Goal: Task Accomplishment & Management: Use online tool/utility

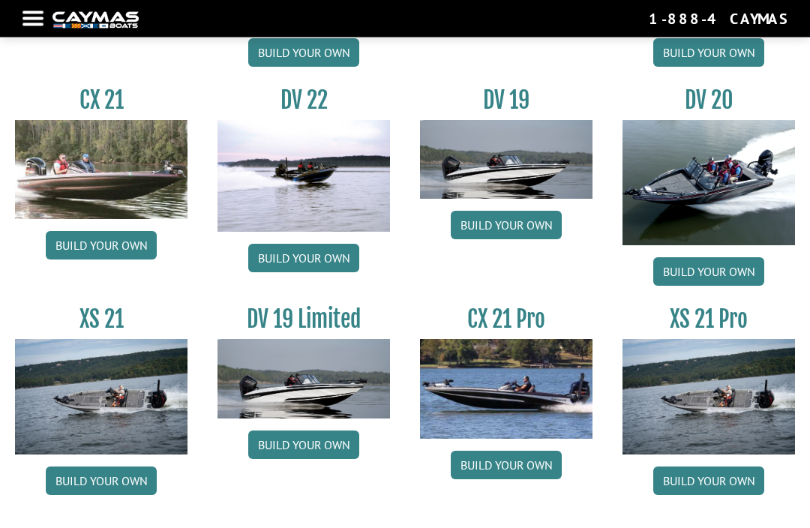
scroll to position [1564, 0]
click at [302, 459] on link "Build your own" at bounding box center [303, 445] width 111 height 29
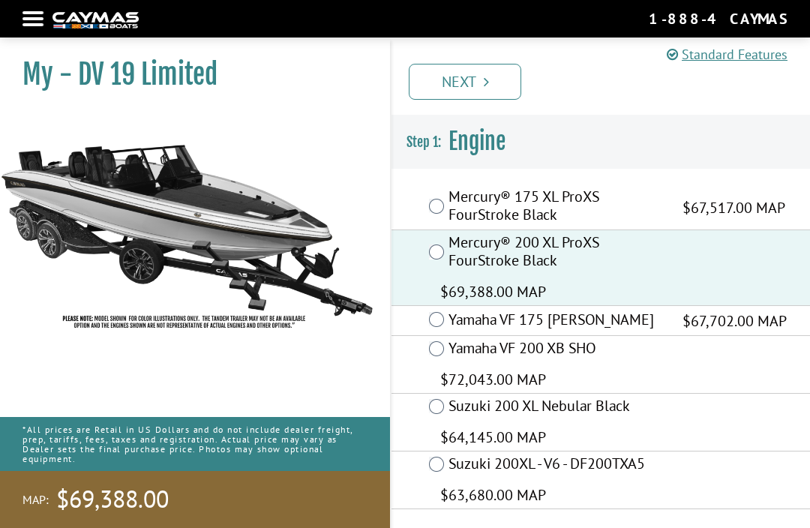
click at [492, 80] on link "Next" at bounding box center [465, 82] width 113 height 36
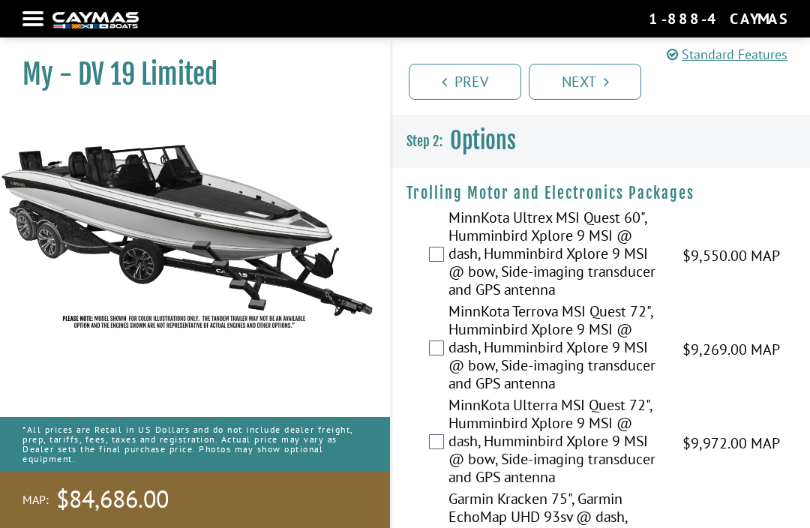
click at [585, 80] on link "Next" at bounding box center [585, 82] width 113 height 36
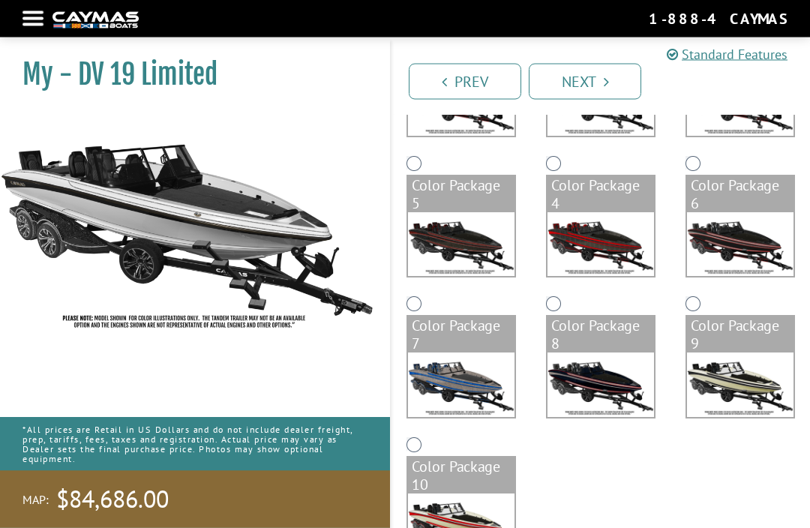
scroll to position [209, 0]
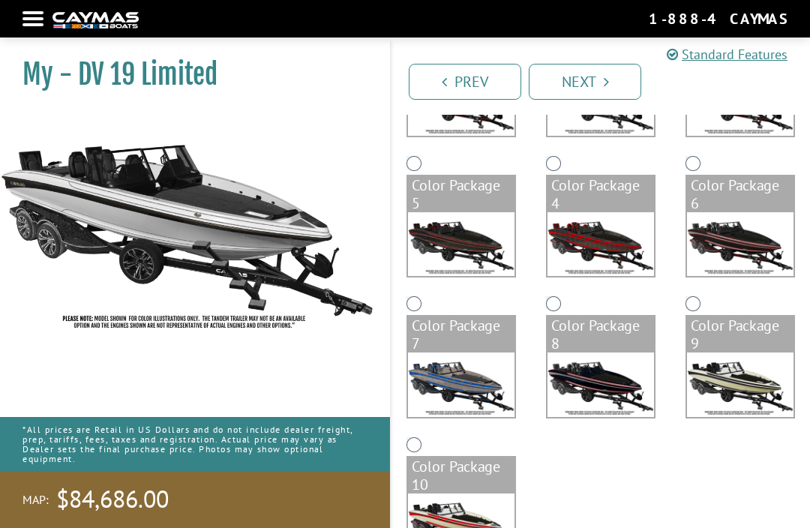
click at [392, 299] on div "Color Package 7" at bounding box center [462, 363] width 140 height 140
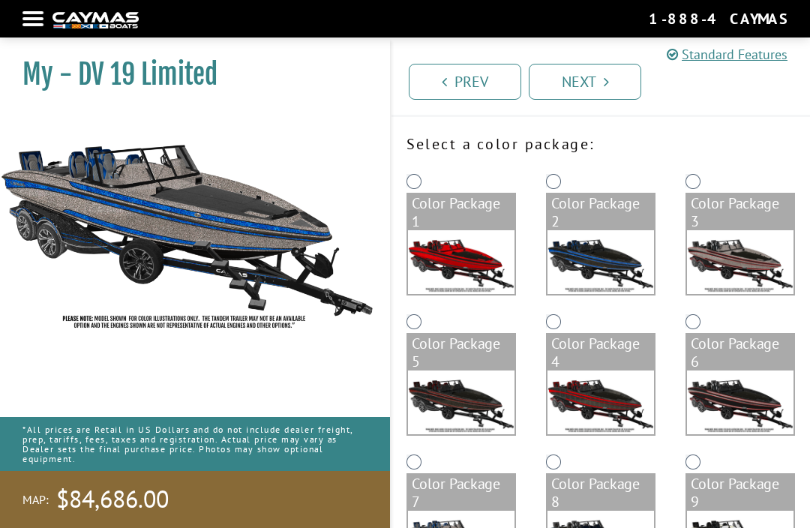
scroll to position [51, 0]
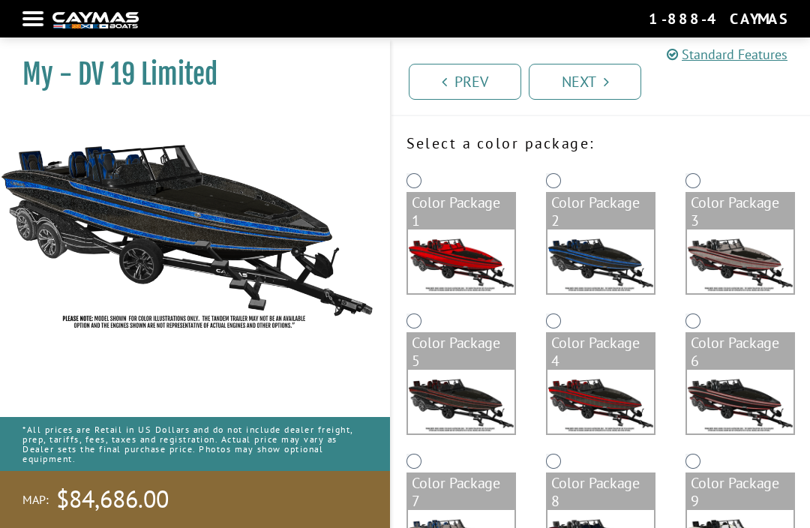
click at [608, 373] on img at bounding box center [601, 402] width 107 height 64
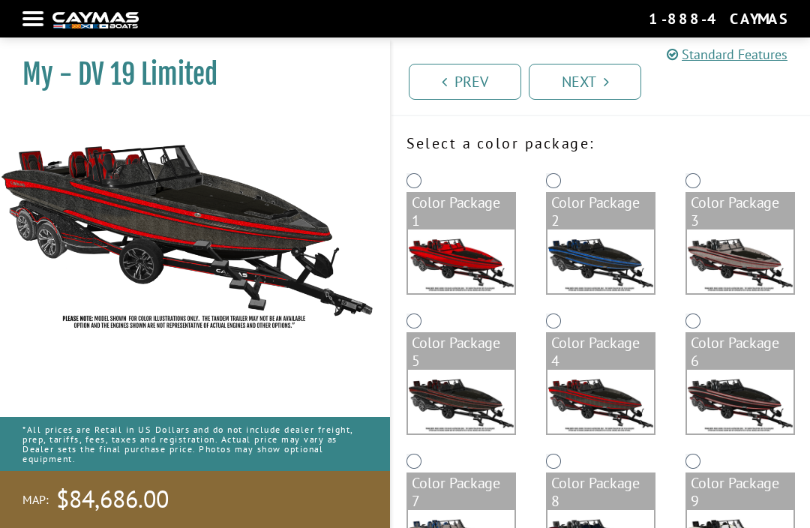
click at [478, 252] on img at bounding box center [461, 262] width 107 height 64
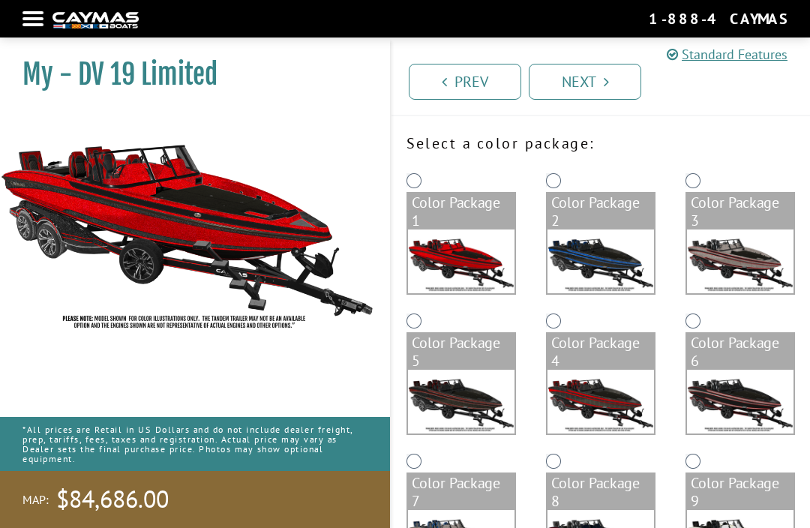
click at [738, 257] on img at bounding box center [740, 262] width 107 height 64
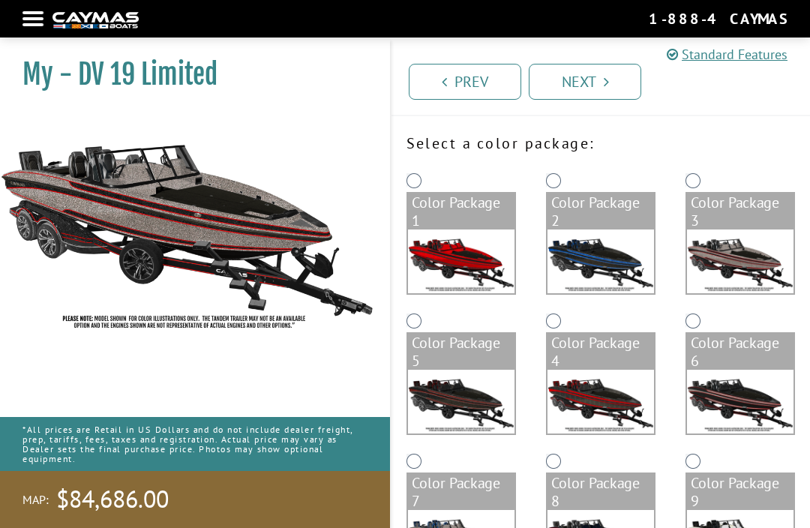
click at [744, 414] on img at bounding box center [740, 402] width 107 height 64
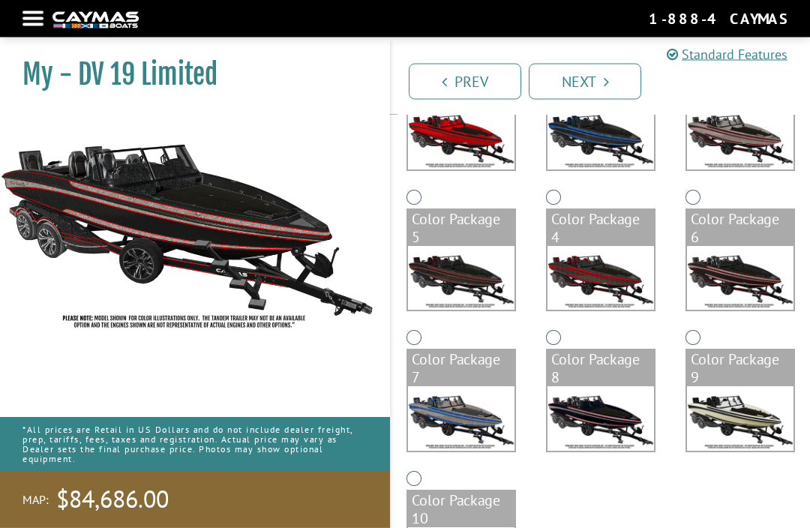
scroll to position [175, 0]
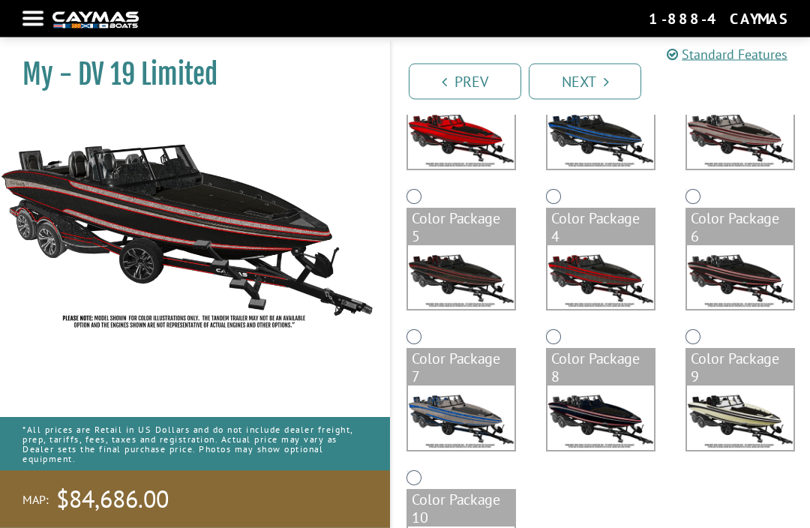
click at [450, 523] on div "Color Package 10" at bounding box center [461, 509] width 107 height 36
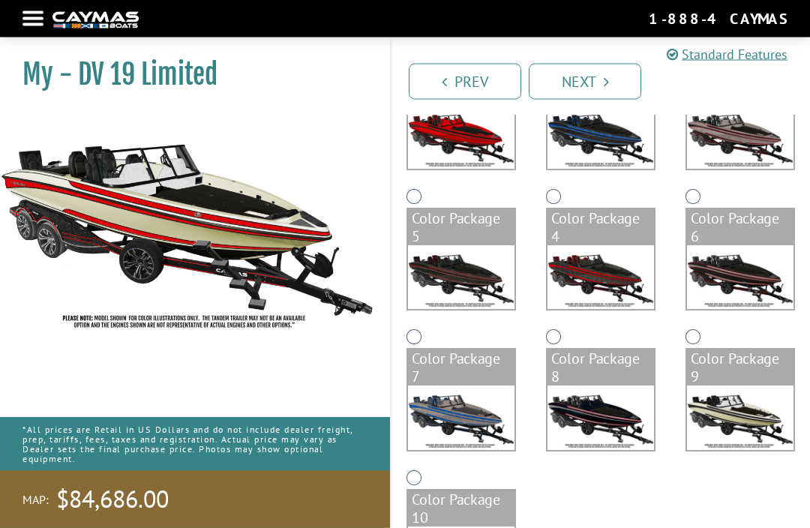
scroll to position [176, 0]
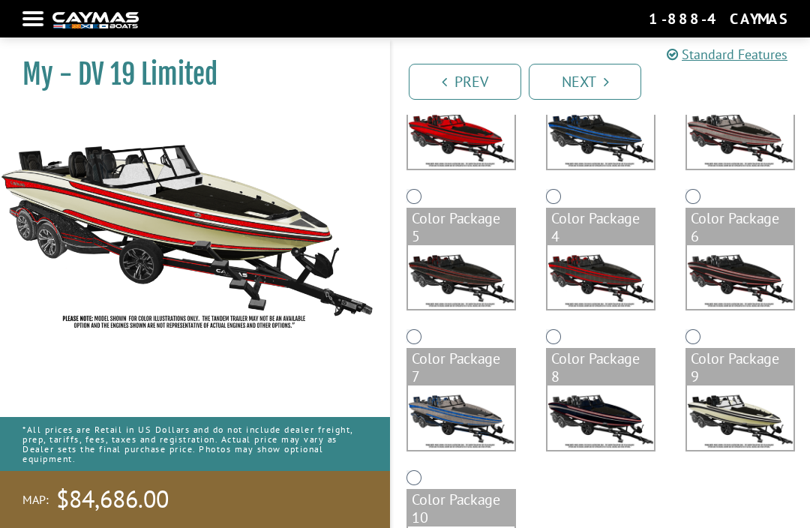
click at [596, 408] on img at bounding box center [601, 418] width 107 height 64
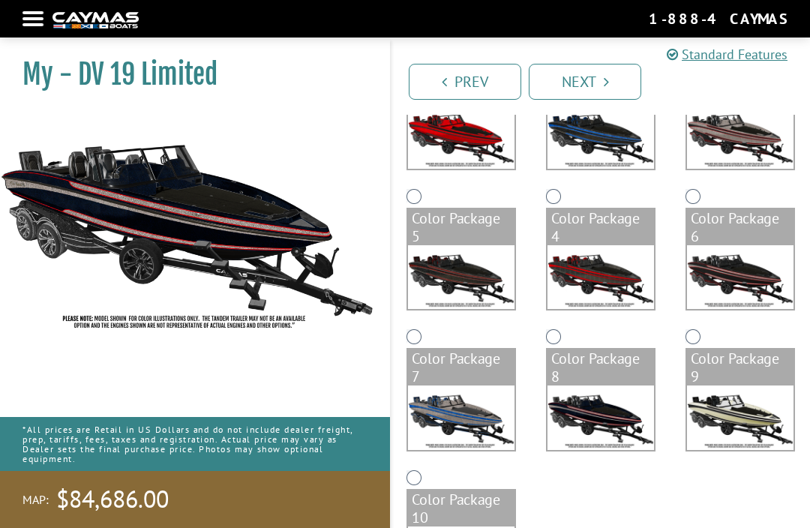
click at [450, 285] on img at bounding box center [461, 277] width 107 height 64
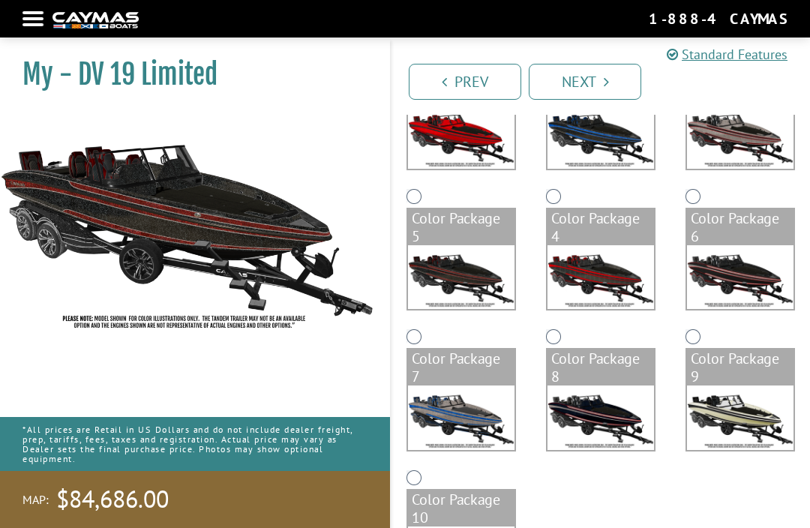
click at [464, 137] on img at bounding box center [461, 137] width 107 height 64
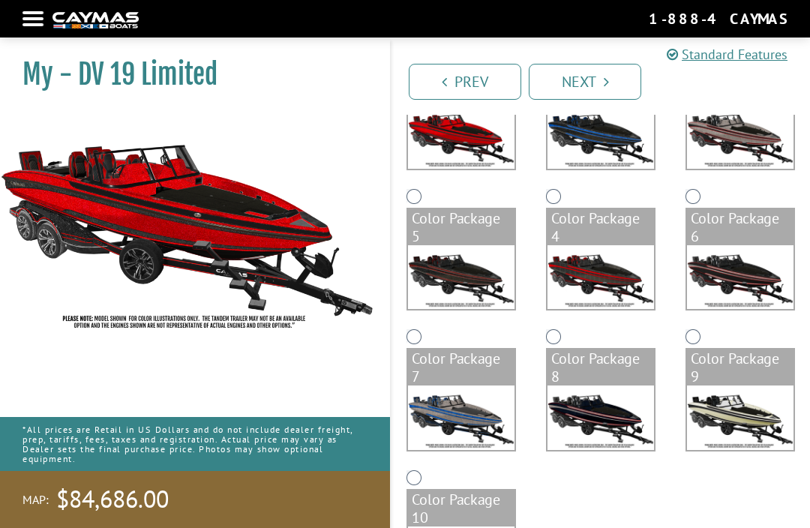
click at [749, 146] on img at bounding box center [740, 137] width 107 height 64
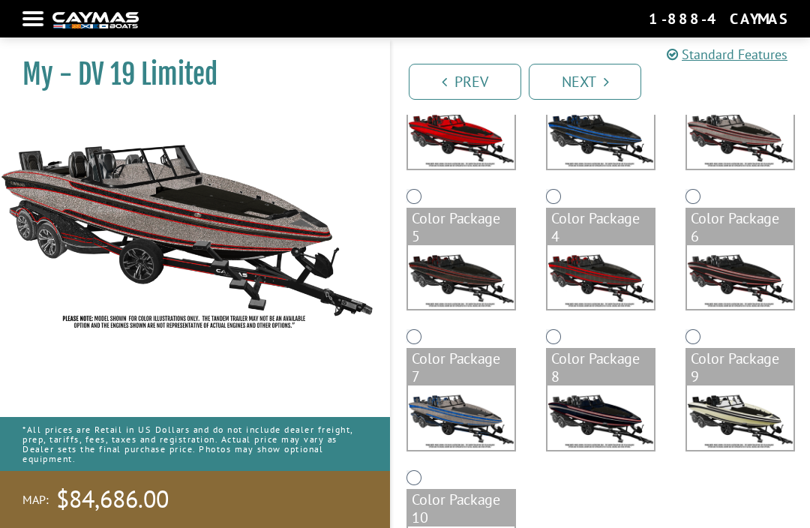
scroll to position [221, 0]
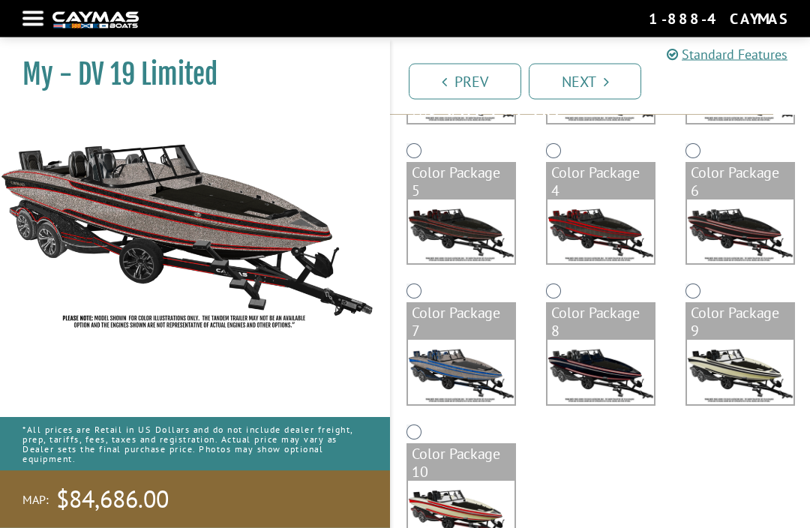
click at [606, 87] on icon "Pagination" at bounding box center [606, 81] width 5 height 15
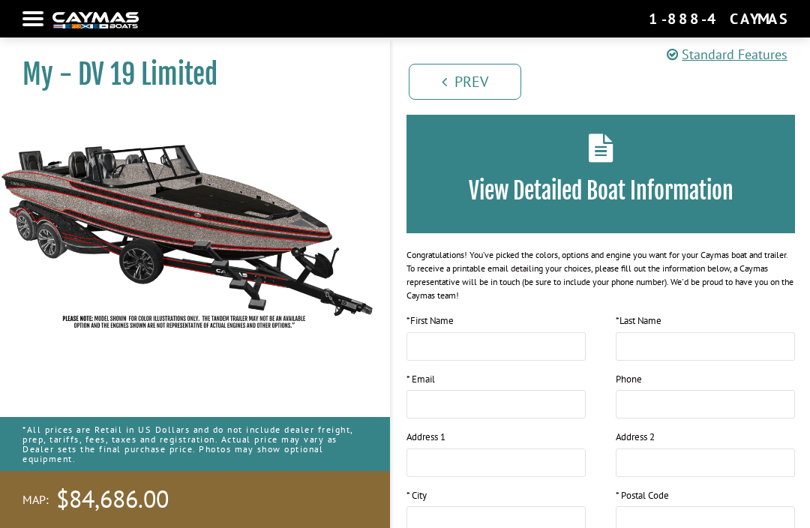
scroll to position [0, 0]
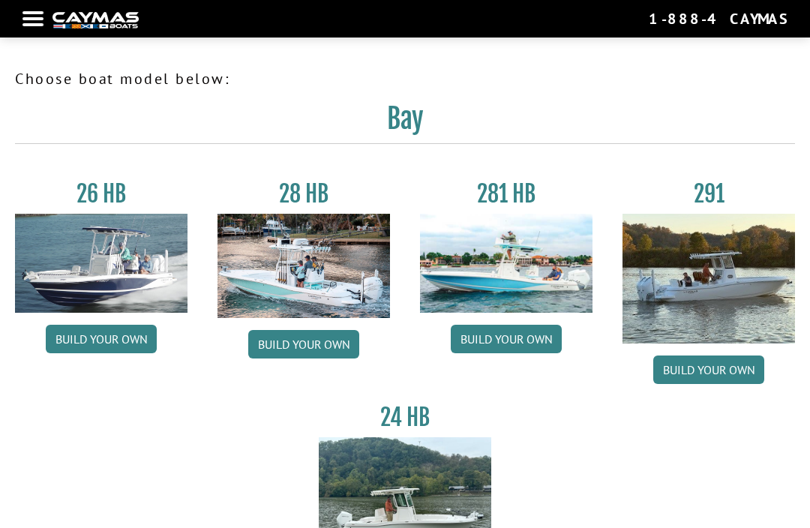
scroll to position [1615, 0]
